Goal: Find specific page/section: Find specific page/section

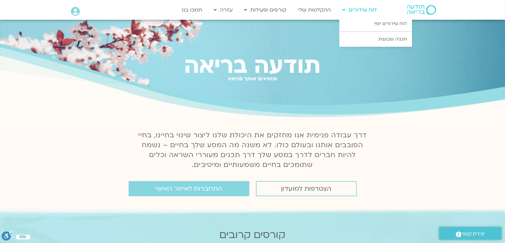
click at [369, 14] on link "לוח שידורים" at bounding box center [359, 10] width 41 height 13
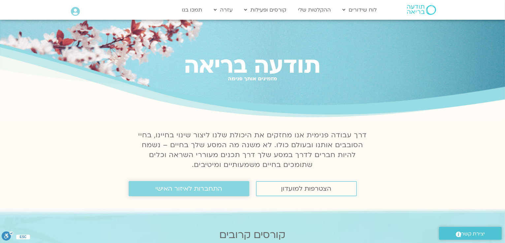
click at [212, 193] on span "התחברות לאיזור האישי" at bounding box center [189, 188] width 67 height 7
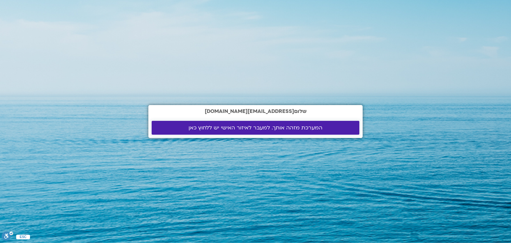
click at [258, 130] on span "המערכת מזהה אותך. למעבר לאיזור האישי יש ללחוץ כאן" at bounding box center [256, 128] width 134 height 6
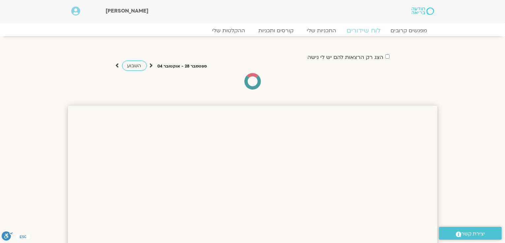
click at [364, 30] on link "לוח שידורים" at bounding box center [363, 31] width 49 height 8
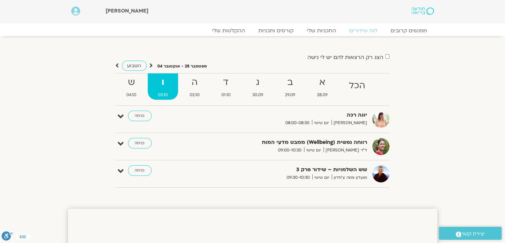
click at [162, 79] on strong "ו" at bounding box center [163, 82] width 30 height 15
click at [164, 83] on strong "ו" at bounding box center [163, 82] width 30 height 15
